Goal: Information Seeking & Learning: Check status

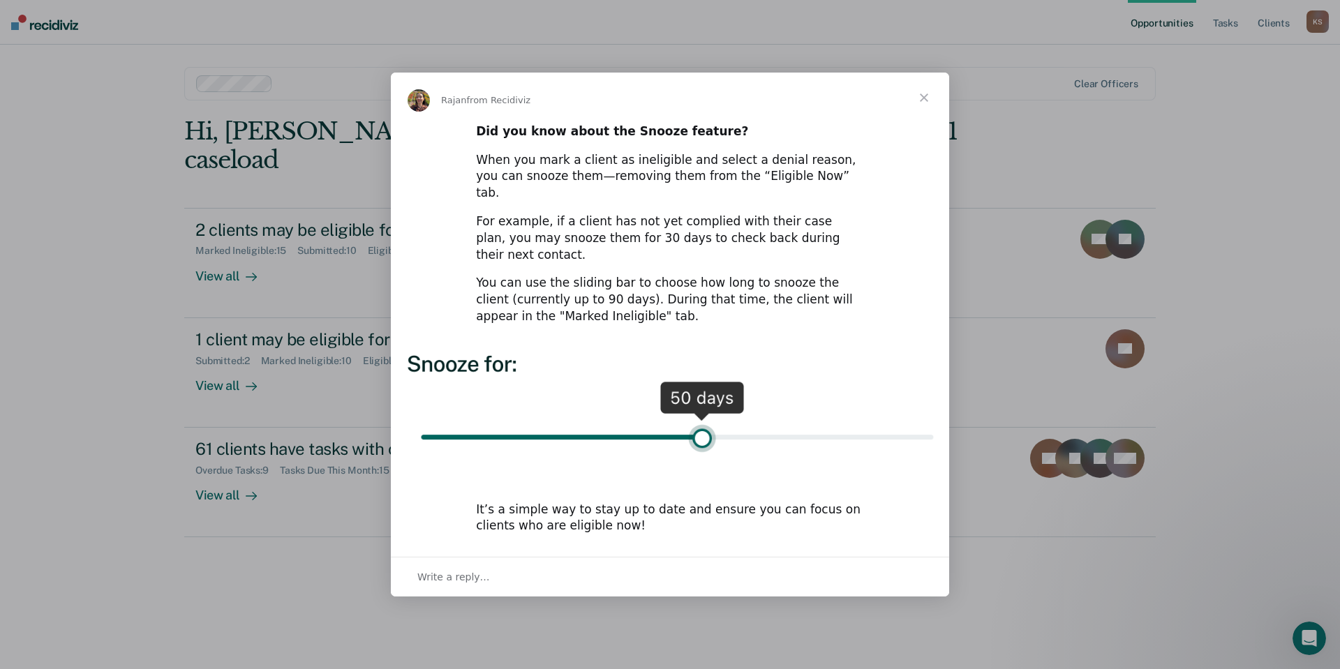
click at [926, 117] on span "Close" at bounding box center [924, 98] width 50 height 50
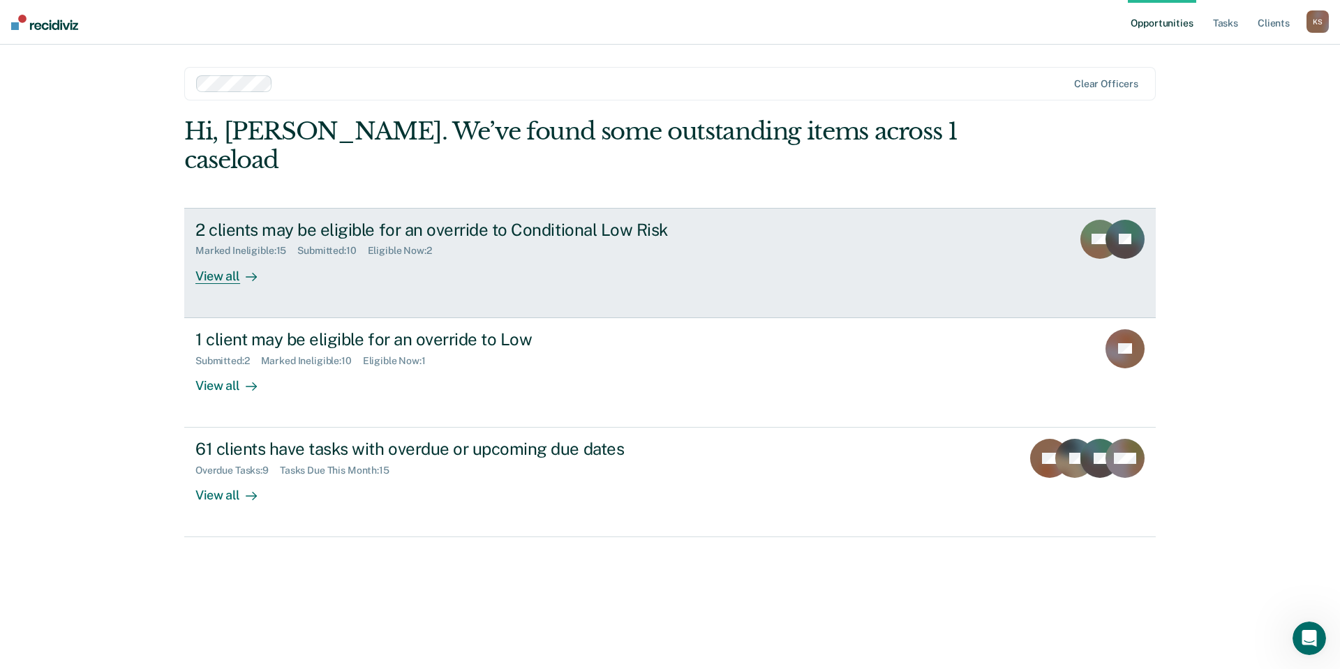
click at [648, 208] on link "2 clients may be eligible for an override to Conditional Low Risk Marked Inelig…" at bounding box center [669, 263] width 971 height 110
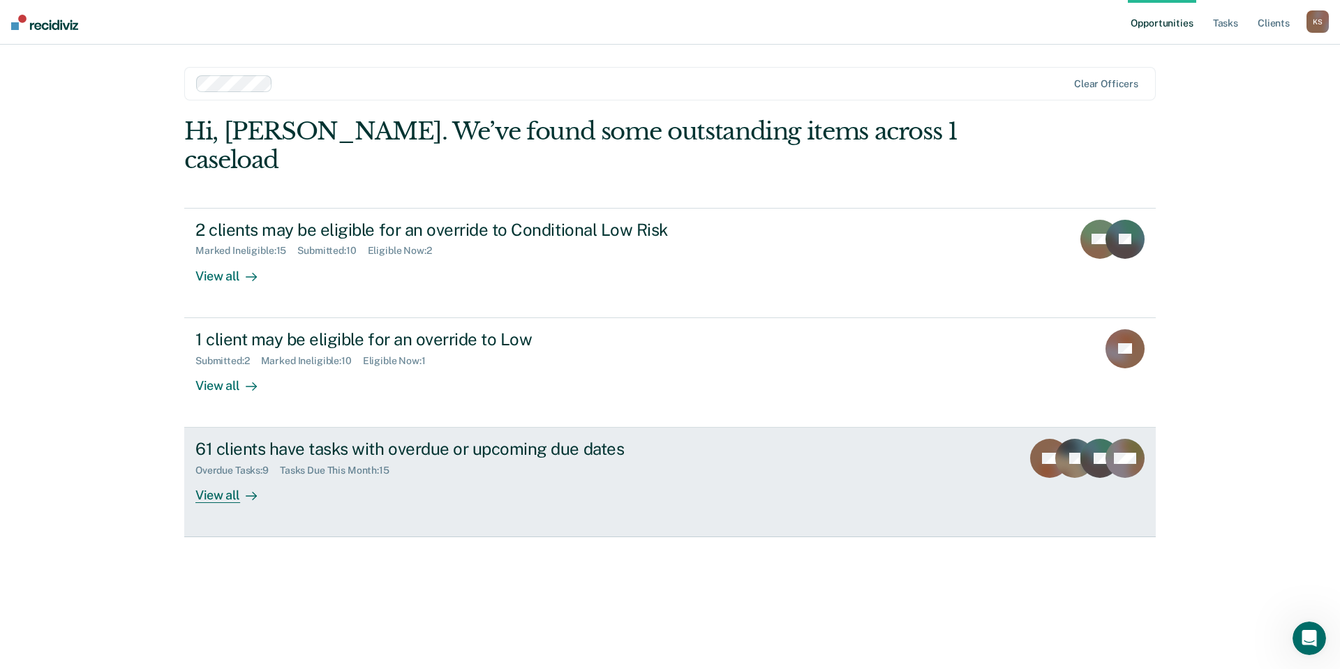
click at [244, 439] on div "61 clients have tasks with overdue or upcoming due dates" at bounding box center [440, 449] width 490 height 20
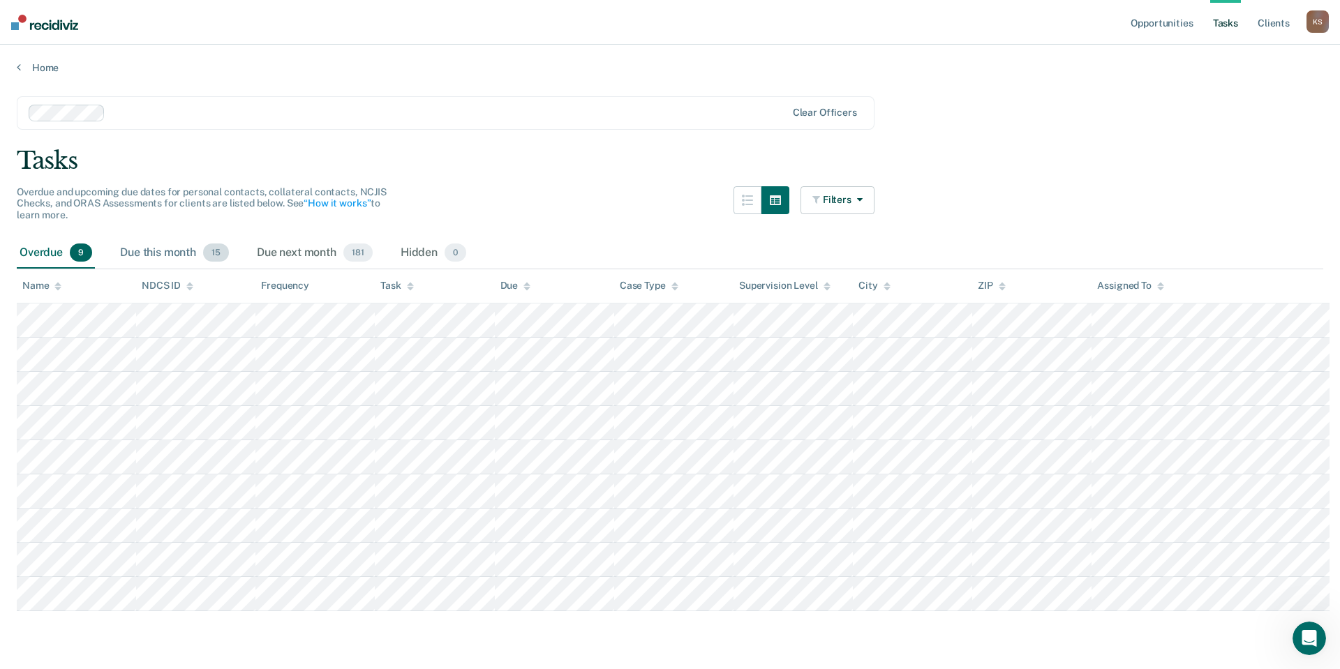
click at [156, 238] on div "Due this month 15" at bounding box center [174, 253] width 114 height 31
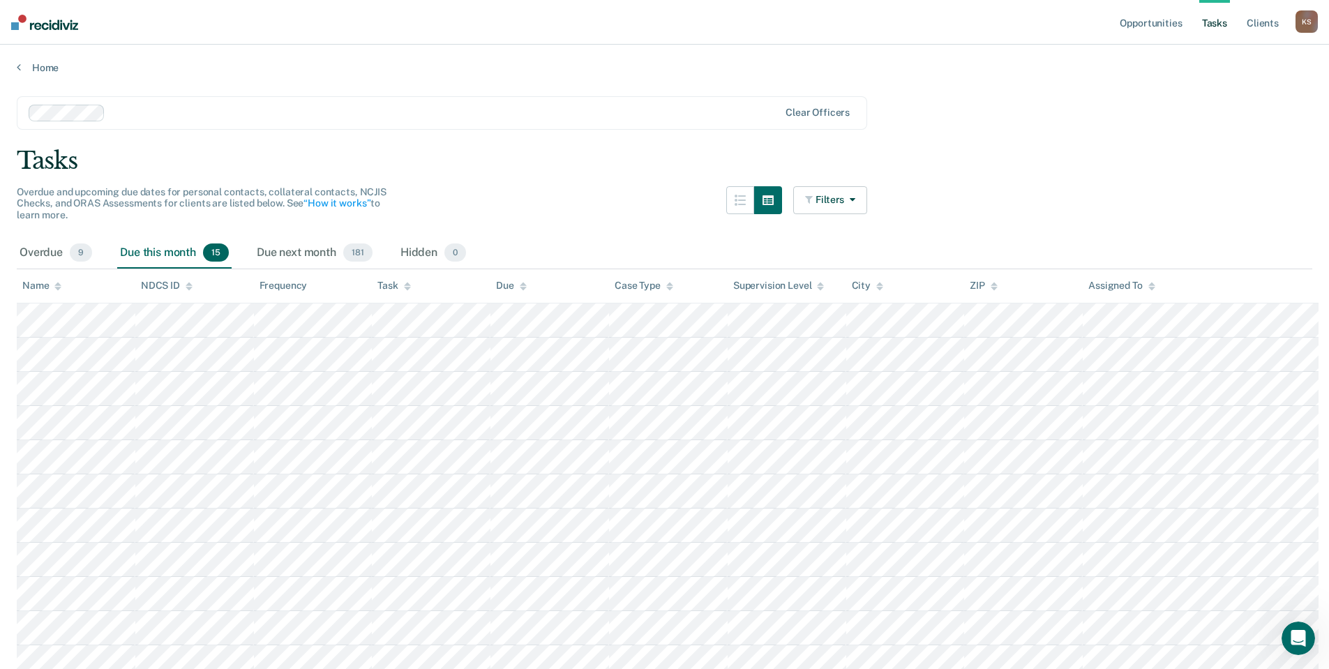
click at [111, 106] on input "text" at bounding box center [112, 112] width 3 height 13
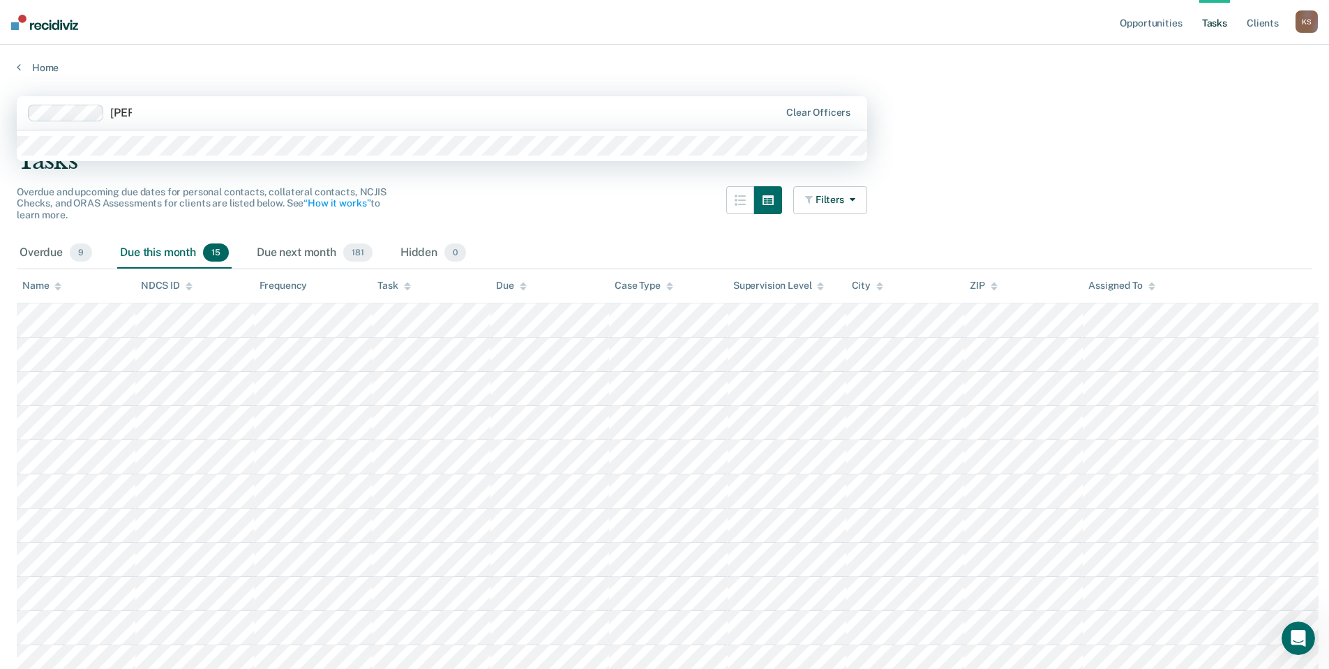
type input "[PERSON_NAME]"
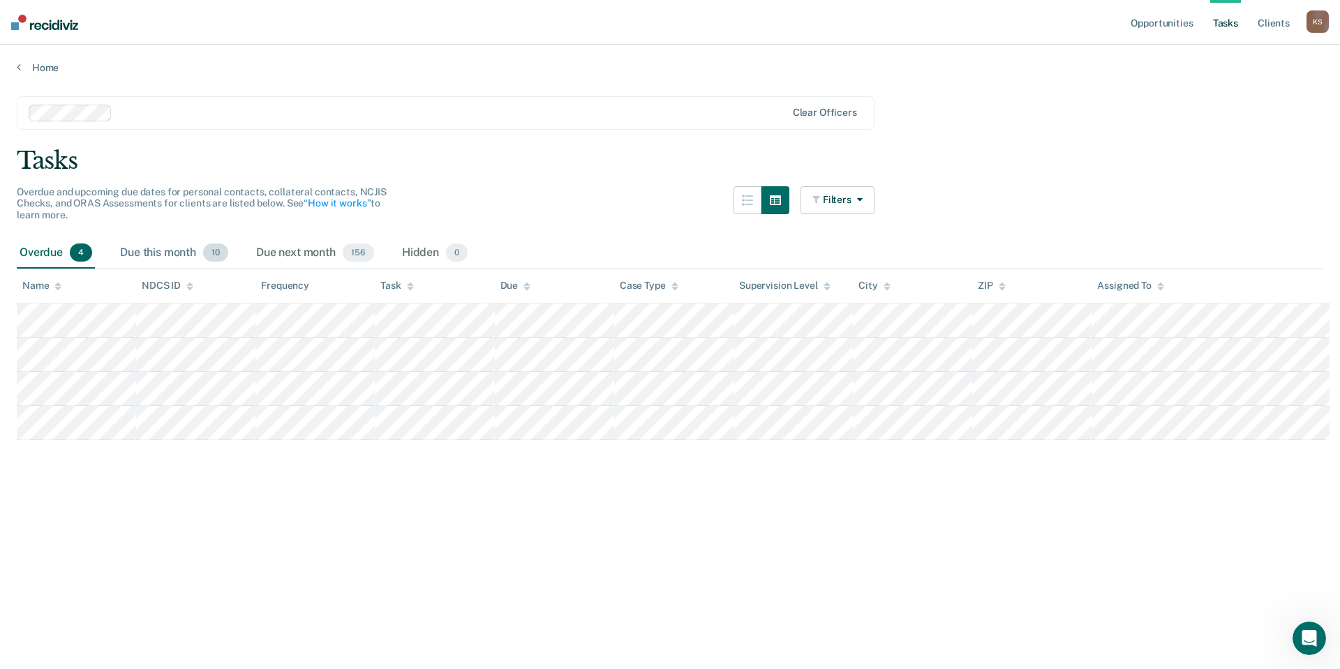
click at [123, 238] on div "Due this month 10" at bounding box center [174, 253] width 114 height 31
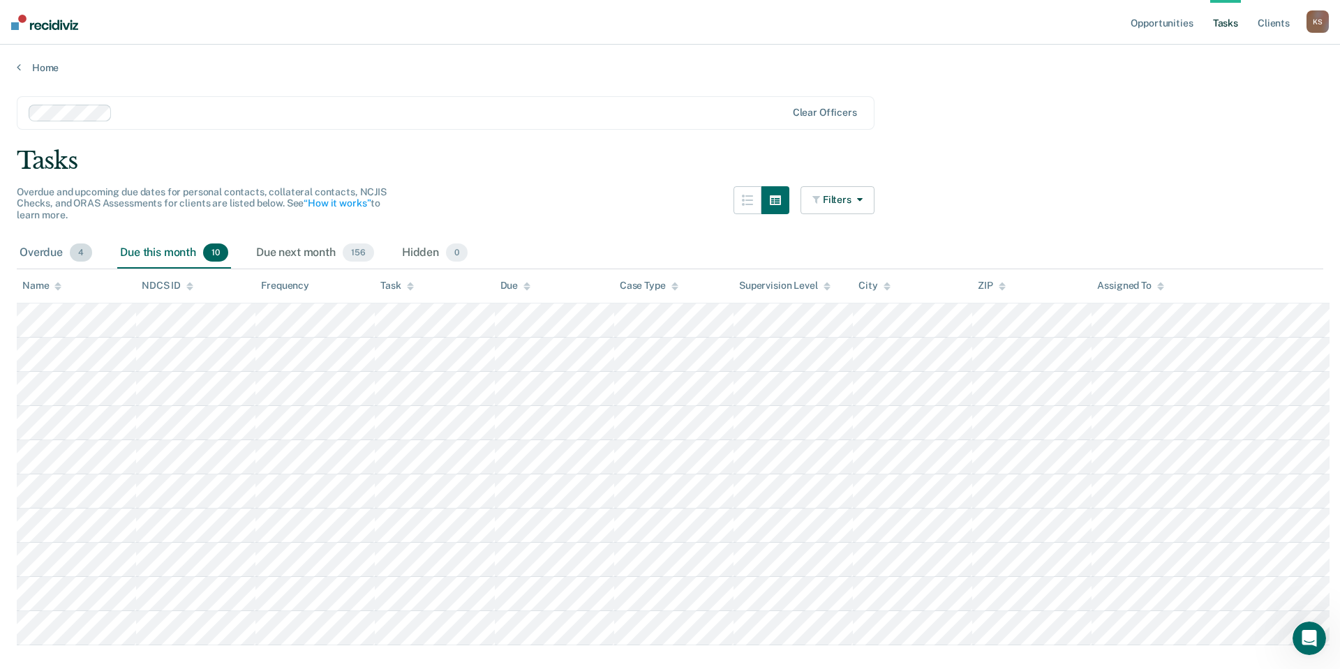
click at [77, 238] on div "Overdue 4" at bounding box center [56, 253] width 78 height 31
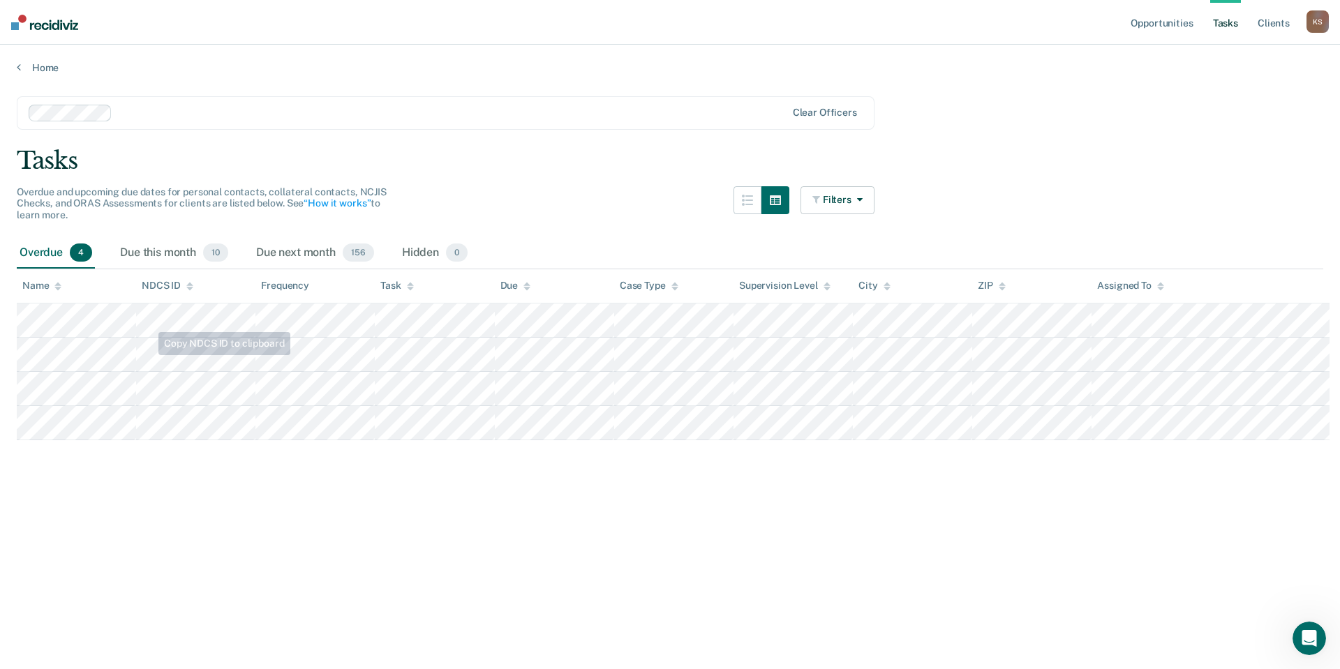
click at [112, 462] on main "Clear officers Tasks Overdue and upcoming due dates for personal contacts, coll…" at bounding box center [670, 369] width 1340 height 591
click at [124, 269] on th "Name" at bounding box center [76, 286] width 119 height 34
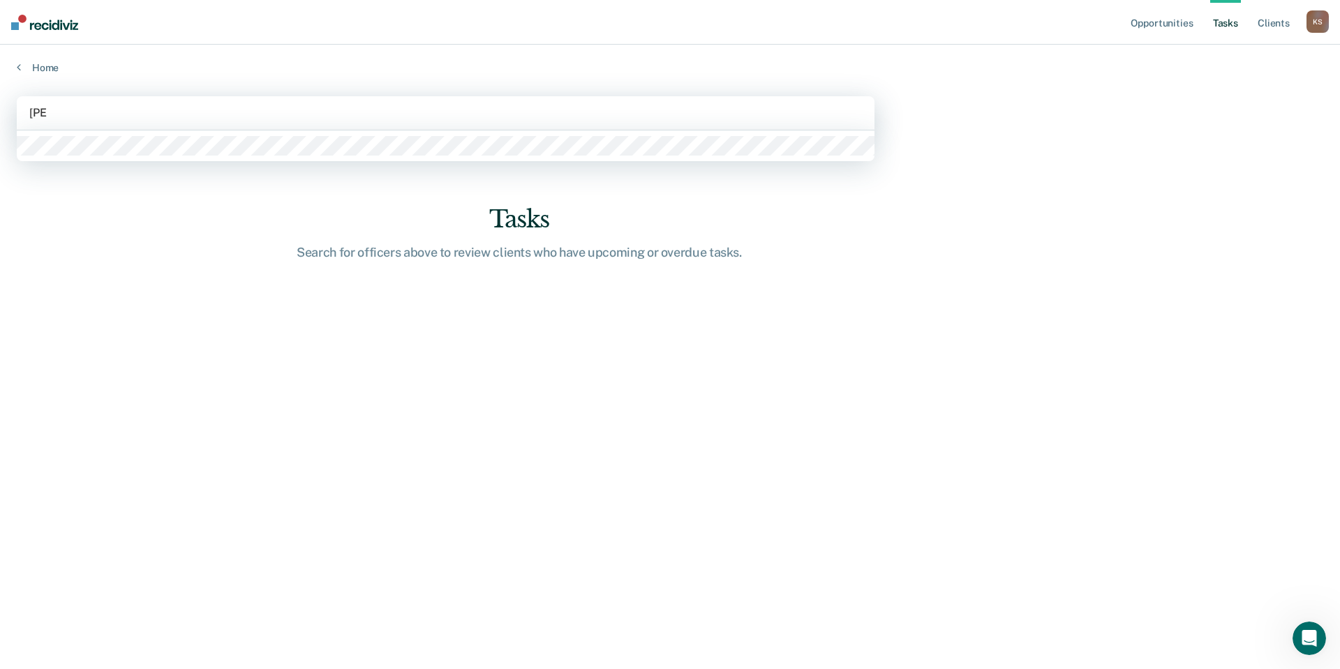
type input "[PERSON_NAME]"
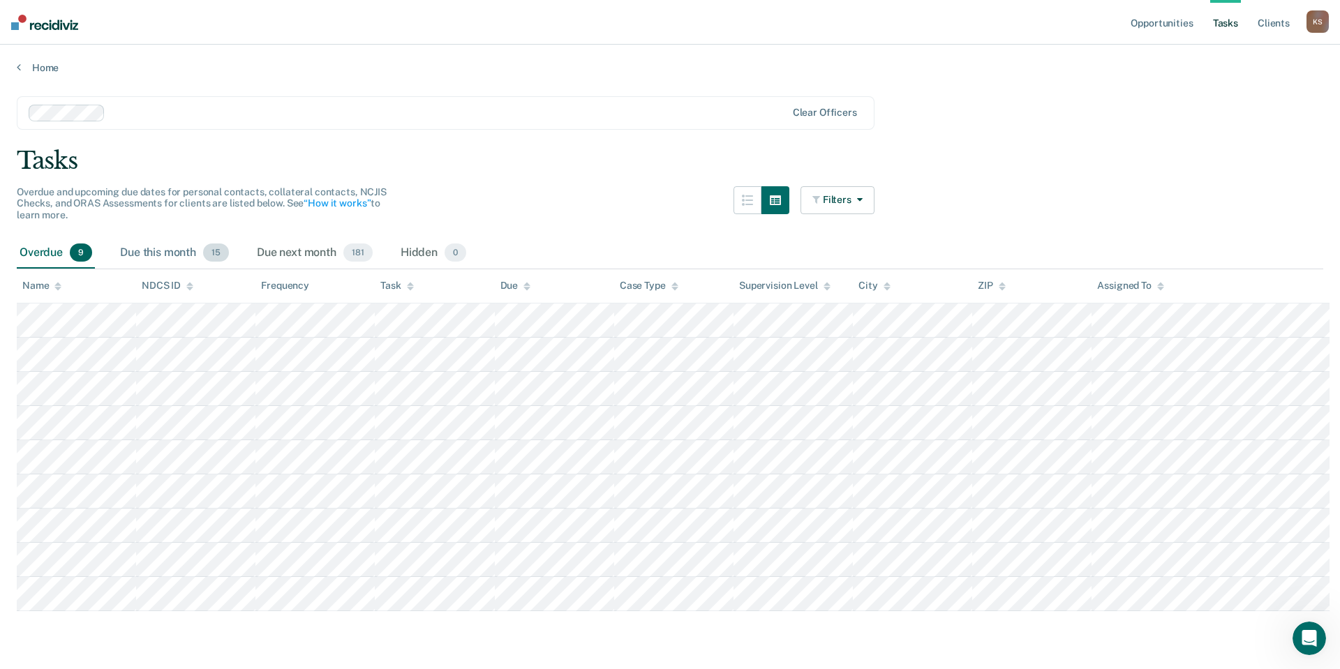
click at [167, 238] on div "Due this month 15" at bounding box center [174, 253] width 114 height 31
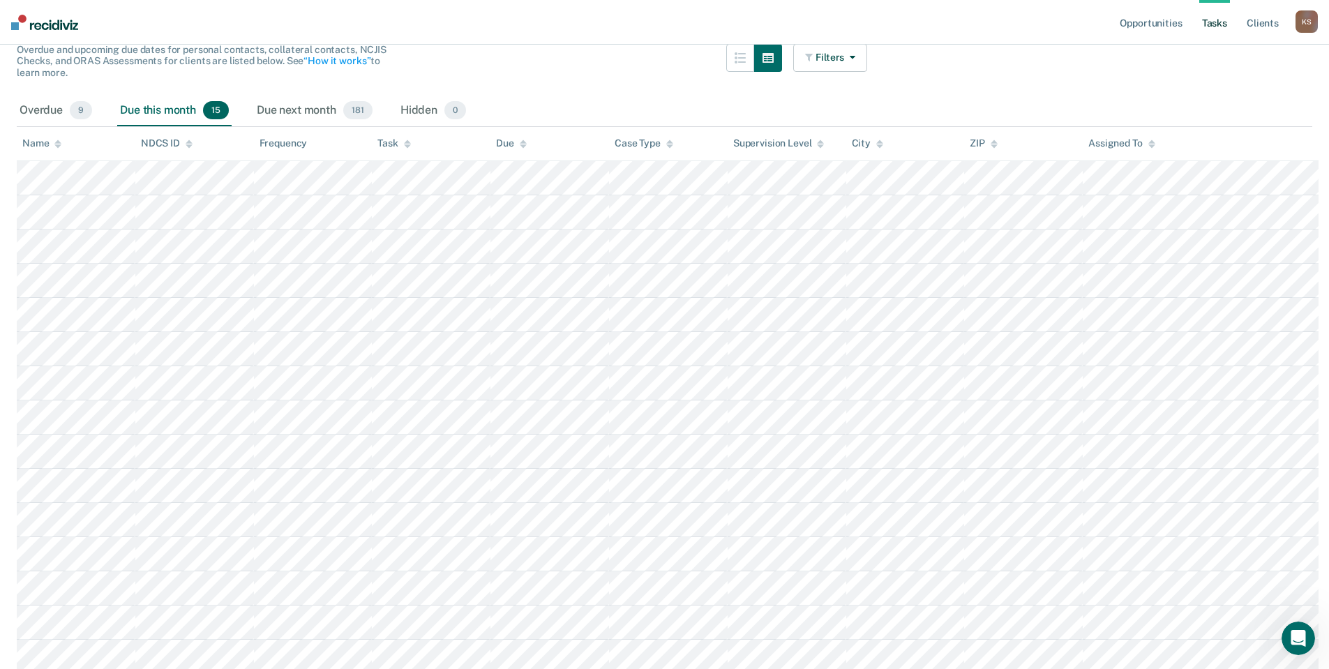
scroll to position [70, 0]
